Goal: Information Seeking & Learning: Learn about a topic

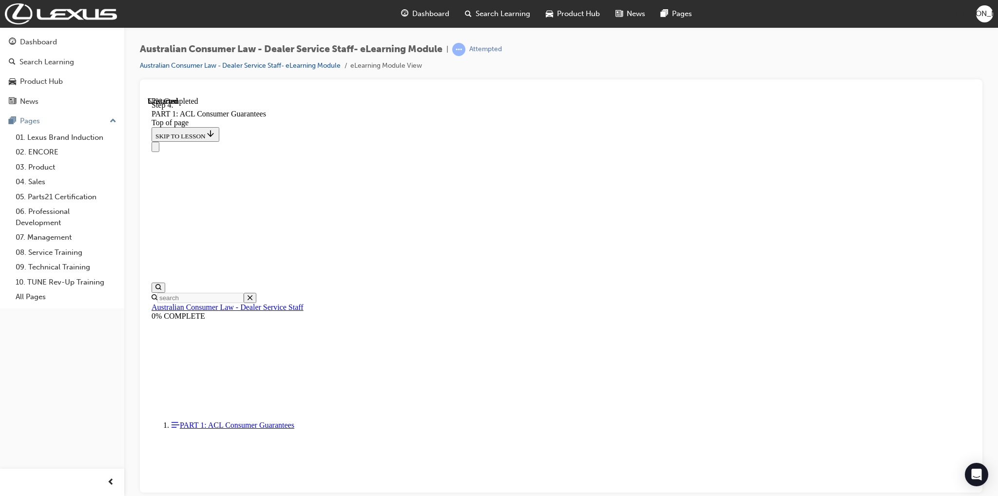
scroll to position [4558, 0]
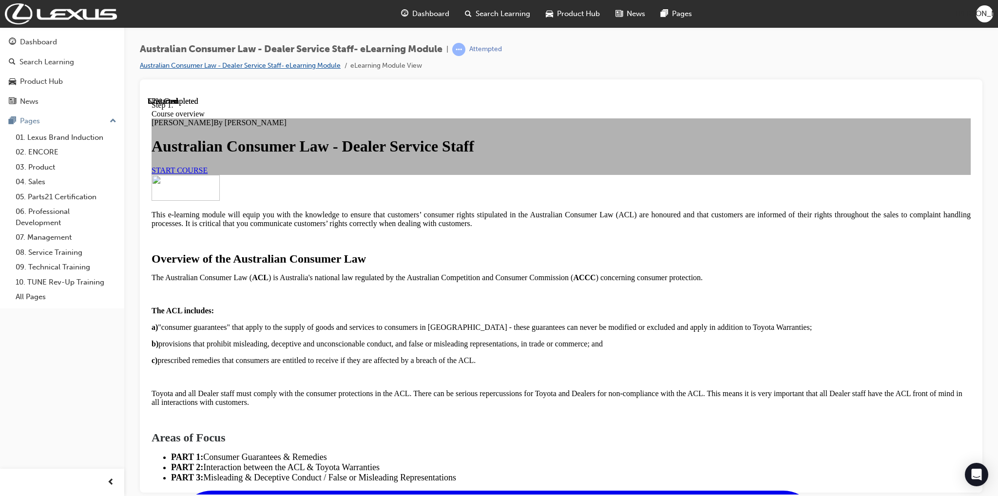
click at [277, 63] on link "Australian Consumer Law - Dealer Service Staff- eLearning Module" at bounding box center [240, 65] width 201 height 8
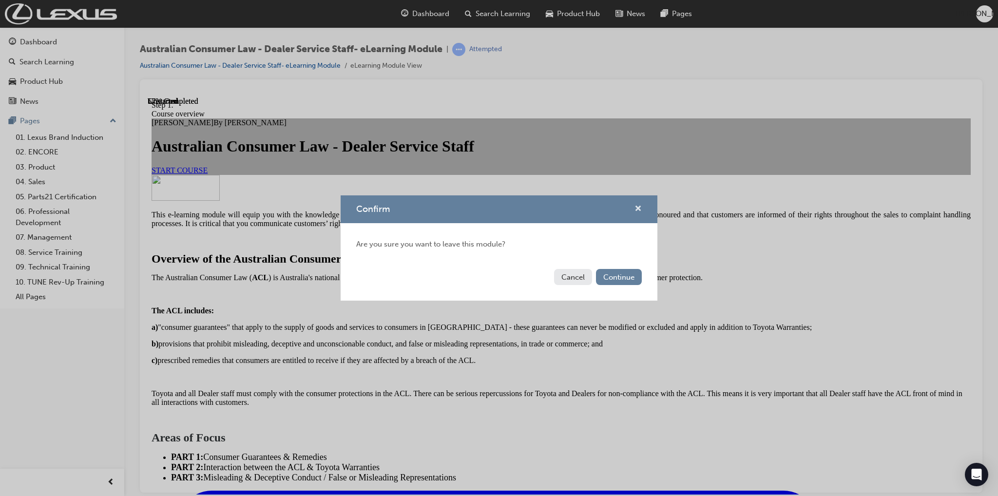
click at [634, 210] on button "Confirm" at bounding box center [637, 209] width 7 height 12
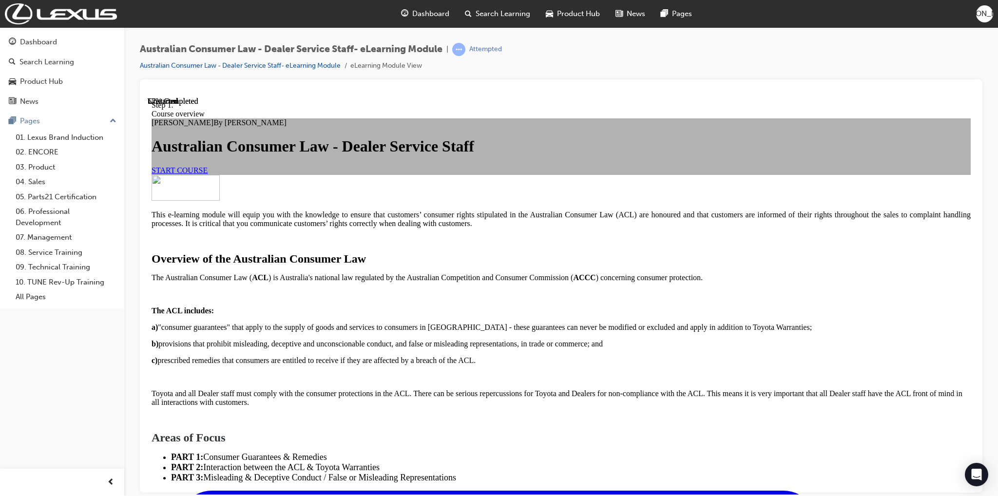
click at [273, 70] on li "Australian Consumer Law - Dealer Service Staff- eLearning Module" at bounding box center [245, 65] width 211 height 11
click at [273, 66] on link "Australian Consumer Law - Dealer Service Staff- eLearning Module" at bounding box center [240, 65] width 201 height 8
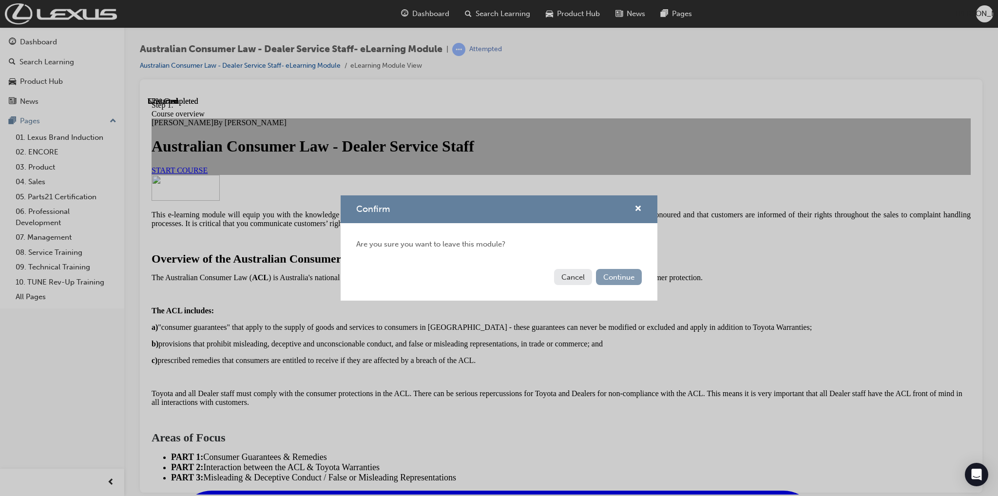
click at [619, 280] on button "Continue" at bounding box center [619, 277] width 46 height 16
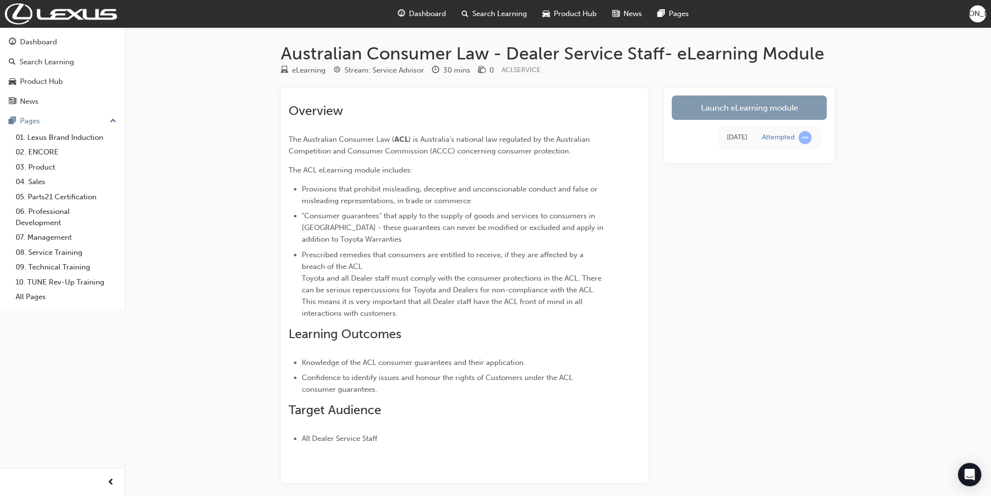
click at [721, 101] on link "Launch eLearning module" at bounding box center [748, 108] width 155 height 24
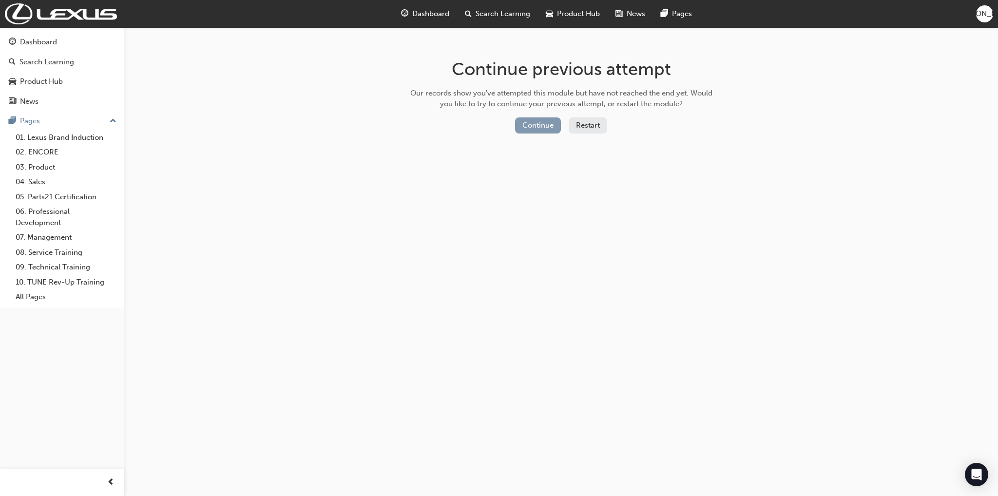
click at [535, 118] on button "Continue" at bounding box center [538, 125] width 46 height 16
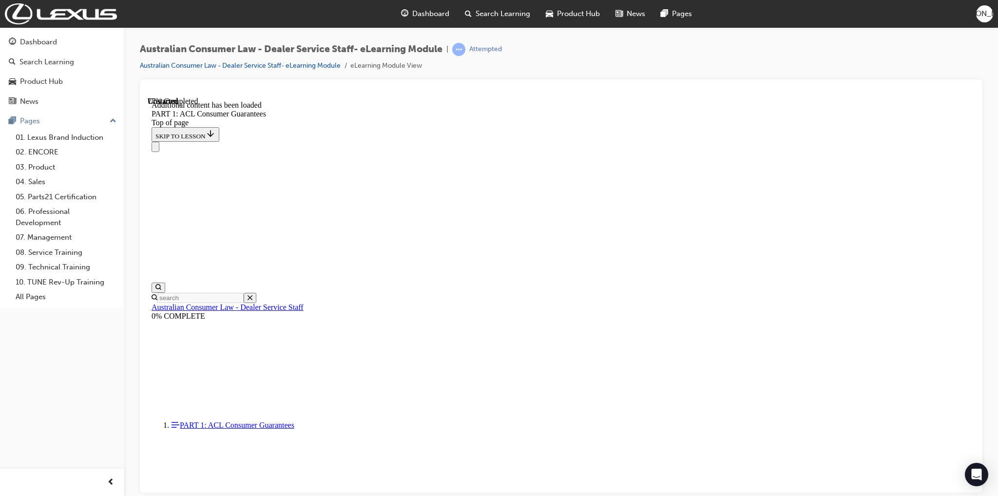
scroll to position [4659, 0]
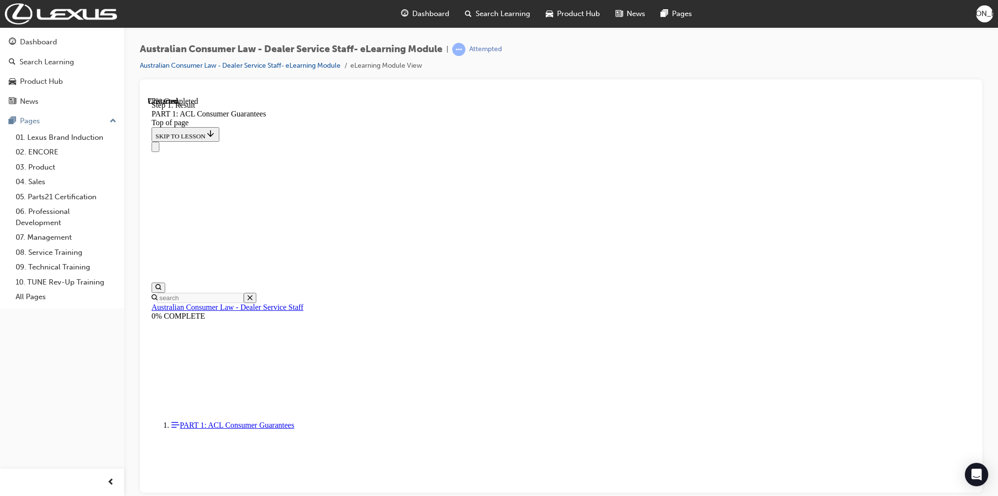
scroll to position [5517, 0]
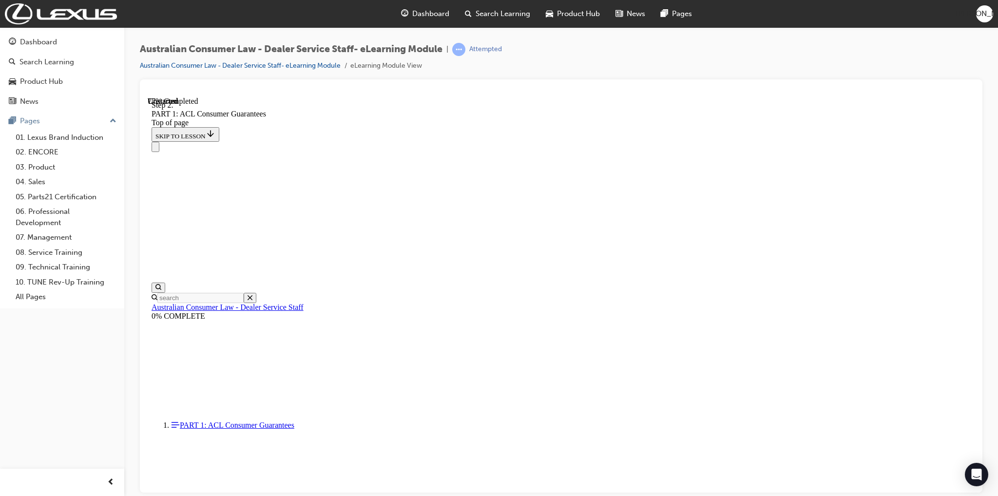
drag, startPoint x: 448, startPoint y: 213, endPoint x: 466, endPoint y: 224, distance: 21.0
drag, startPoint x: 444, startPoint y: 216, endPoint x: 453, endPoint y: 216, distance: 8.3
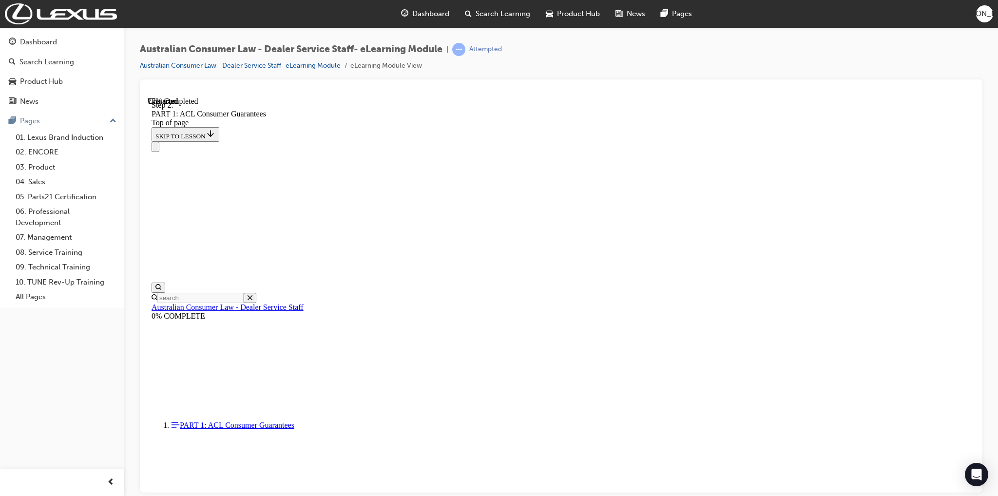
drag, startPoint x: 644, startPoint y: 228, endPoint x: 670, endPoint y: 231, distance: 25.6
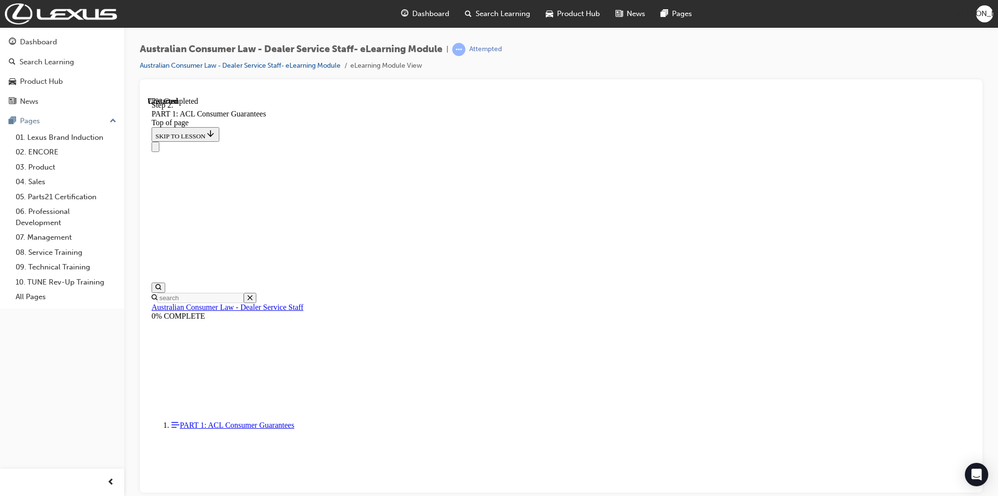
drag, startPoint x: 673, startPoint y: 233, endPoint x: 684, endPoint y: 235, distance: 10.4
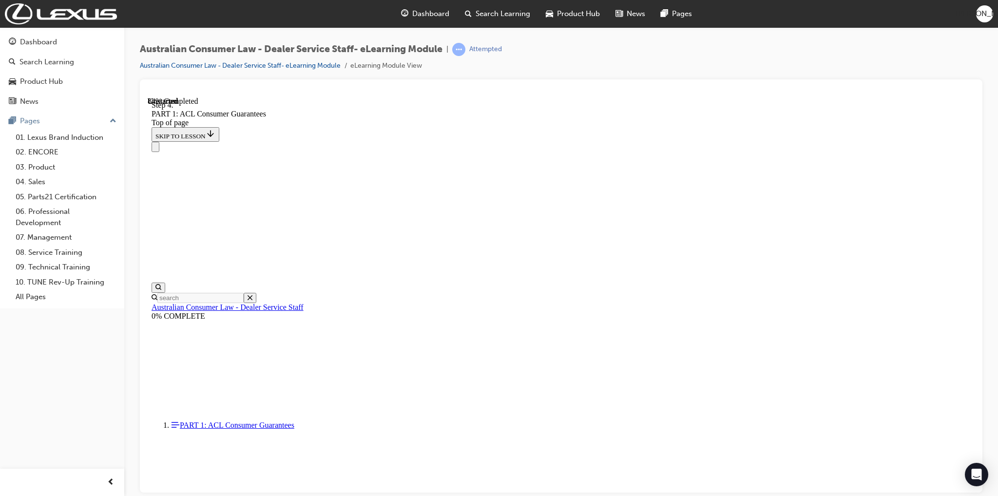
scroll to position [8494, 0]
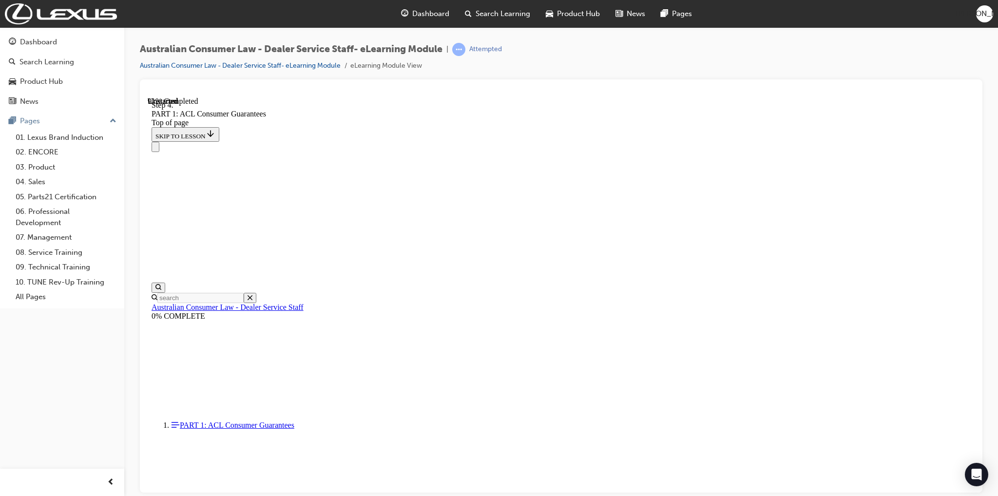
scroll to position [9515, 0]
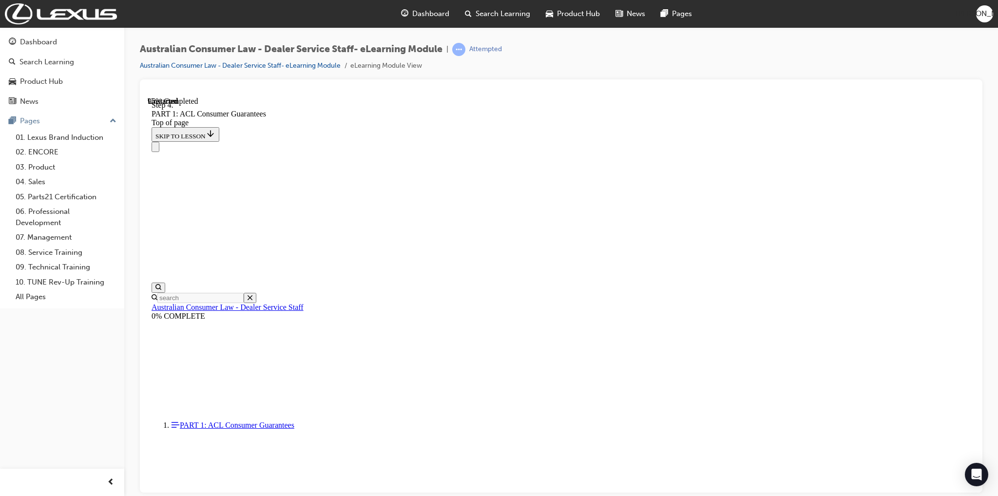
scroll to position [10343, 0]
drag, startPoint x: 551, startPoint y: 372, endPoint x: 579, endPoint y: 151, distance: 223.0
drag, startPoint x: 552, startPoint y: 383, endPoint x: 577, endPoint y: 211, distance: 172.8
drag, startPoint x: 527, startPoint y: 328, endPoint x: 550, endPoint y: 208, distance: 121.9
drag, startPoint x: 536, startPoint y: 280, endPoint x: 559, endPoint y: 281, distance: 22.9
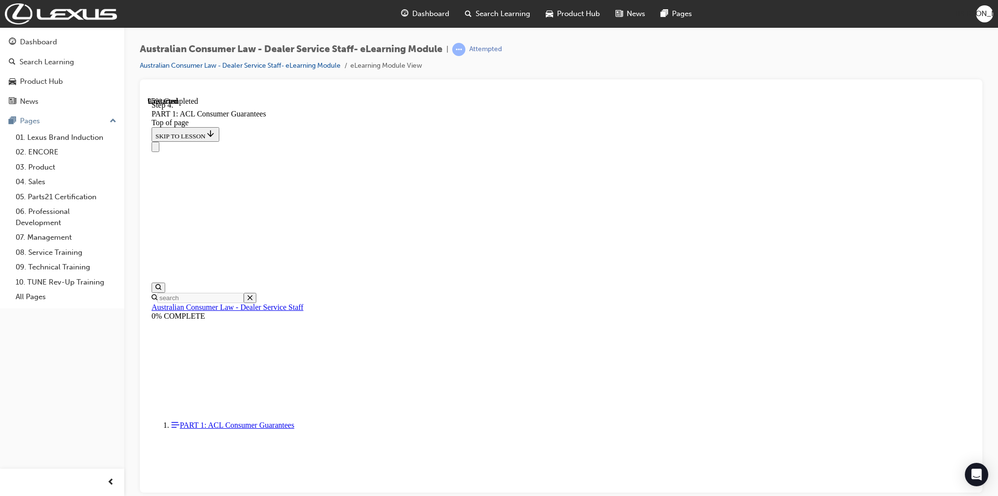
drag, startPoint x: 558, startPoint y: 368, endPoint x: 594, endPoint y: 313, distance: 65.7
drag, startPoint x: 531, startPoint y: 388, endPoint x: 560, endPoint y: 387, distance: 28.8
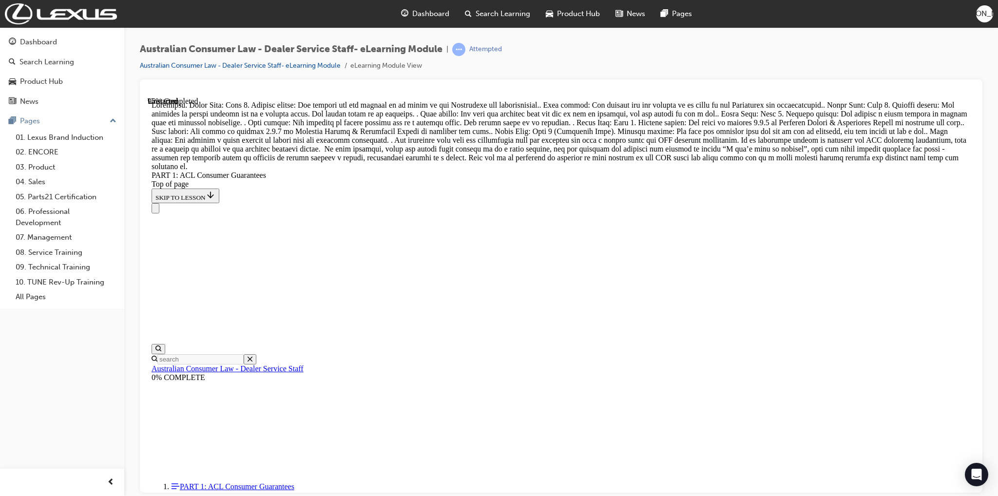
drag, startPoint x: 559, startPoint y: 201, endPoint x: 553, endPoint y: 232, distance: 31.7
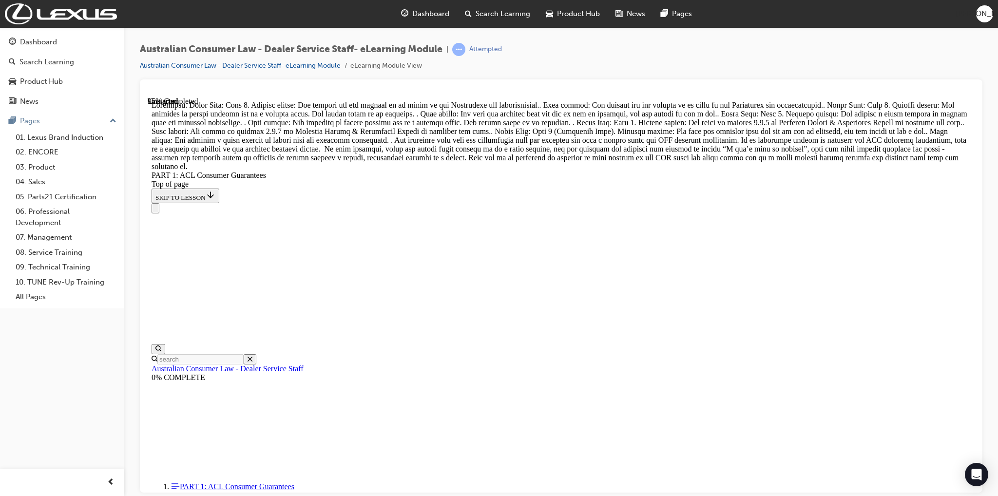
scroll to position [10782, 0]
drag, startPoint x: 549, startPoint y: 212, endPoint x: 575, endPoint y: 214, distance: 26.9
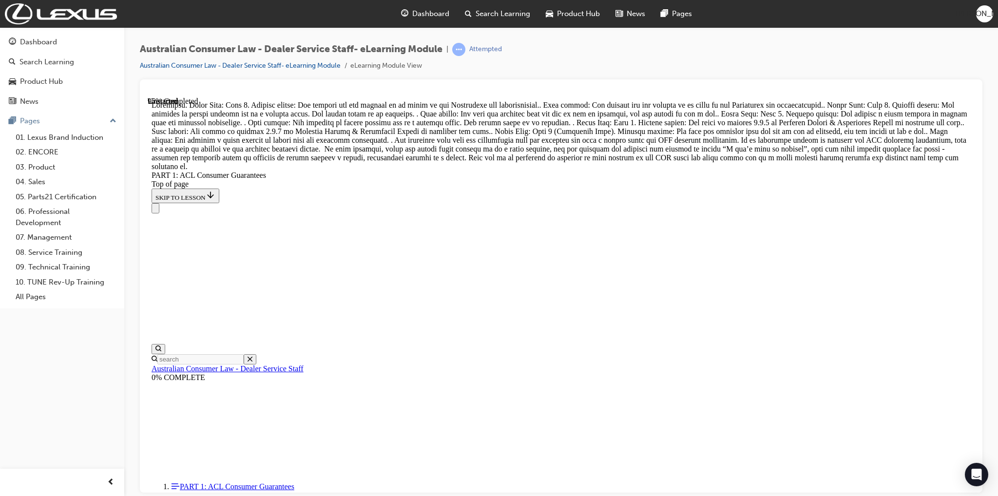
drag, startPoint x: 548, startPoint y: 260, endPoint x: 570, endPoint y: 378, distance: 119.5
drag, startPoint x: 550, startPoint y: 424, endPoint x: 575, endPoint y: 311, distance: 115.9
drag, startPoint x: 501, startPoint y: 260, endPoint x: 529, endPoint y: 259, distance: 27.8
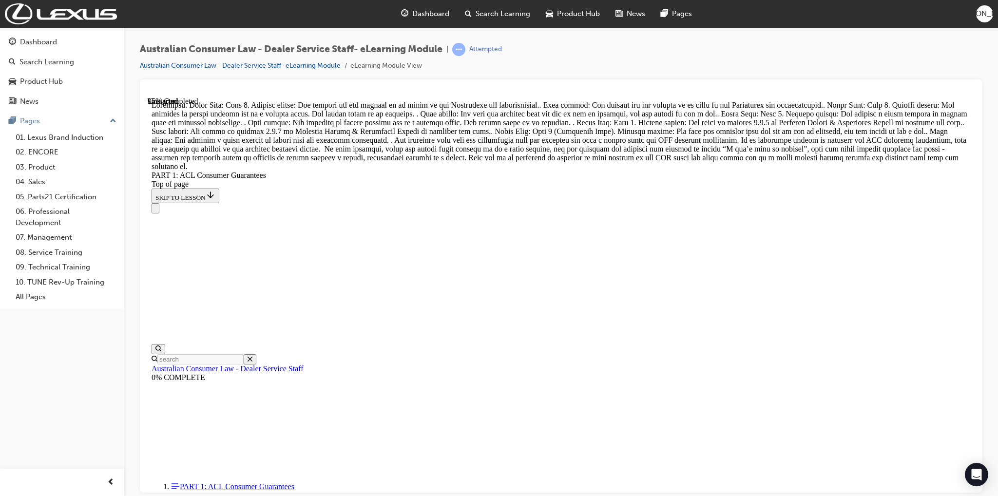
drag, startPoint x: 542, startPoint y: 440, endPoint x: 571, endPoint y: 446, distance: 29.3
drag, startPoint x: 534, startPoint y: 345, endPoint x: 536, endPoint y: 292, distance: 53.2
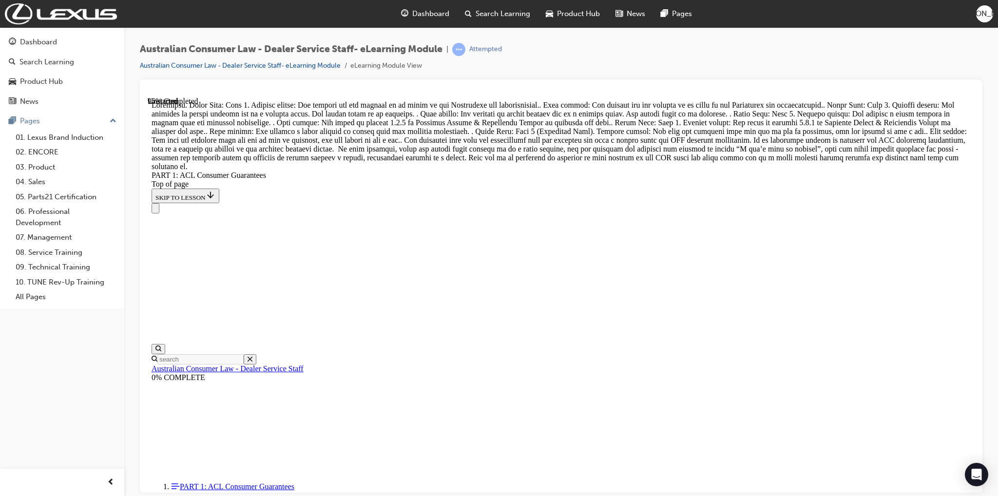
drag, startPoint x: 546, startPoint y: 381, endPoint x: 576, endPoint y: 154, distance: 228.5
drag, startPoint x: 535, startPoint y: 226, endPoint x: 555, endPoint y: 226, distance: 21.0
drag, startPoint x: 549, startPoint y: 267, endPoint x: 580, endPoint y: 382, distance: 119.3
drag, startPoint x: 536, startPoint y: 198, endPoint x: 575, endPoint y: 206, distance: 39.2
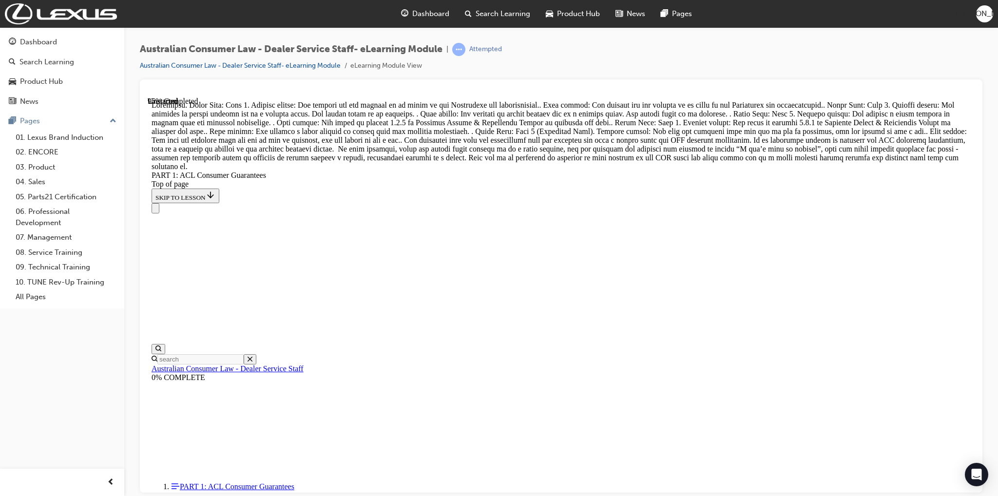
drag, startPoint x: 547, startPoint y: 320, endPoint x: 563, endPoint y: 281, distance: 42.2
drag, startPoint x: 518, startPoint y: 334, endPoint x: 558, endPoint y: 331, distance: 40.5
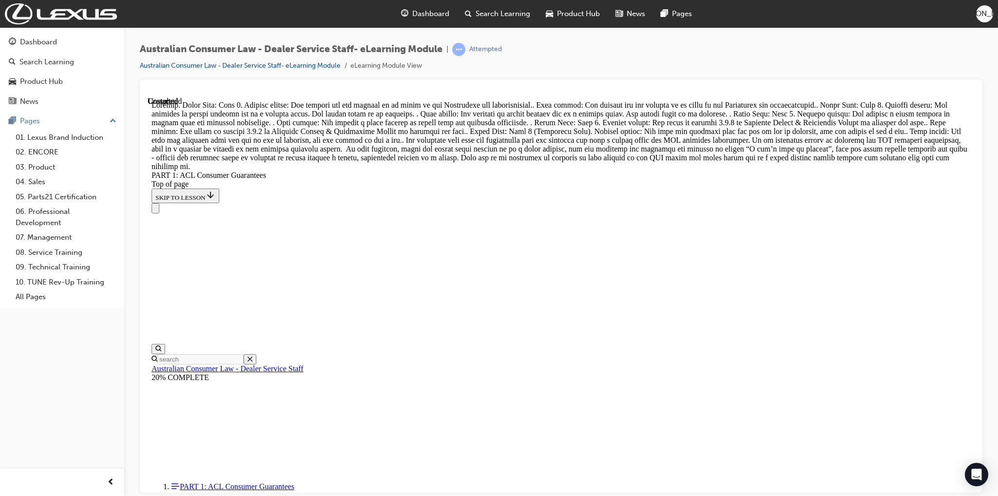
scroll to position [11162, 0]
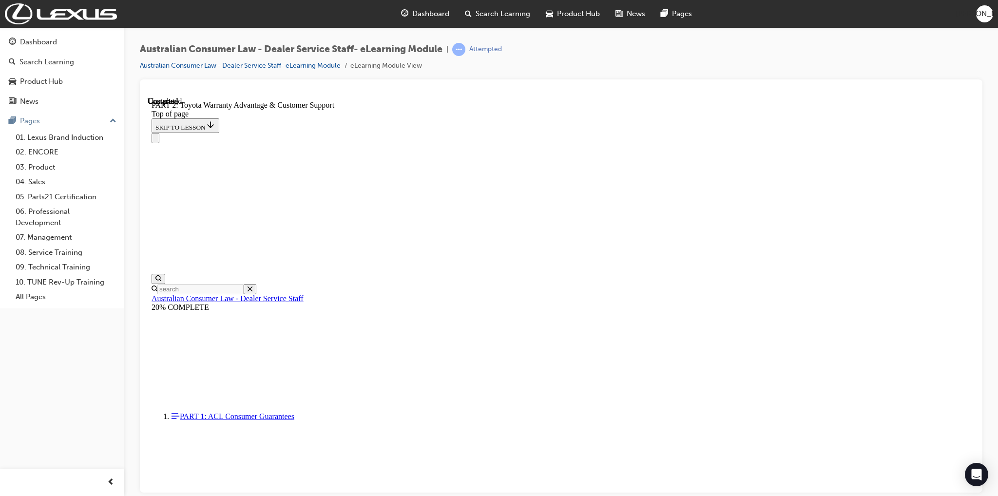
scroll to position [30, 0]
